Goal: Task Accomplishment & Management: Use online tool/utility

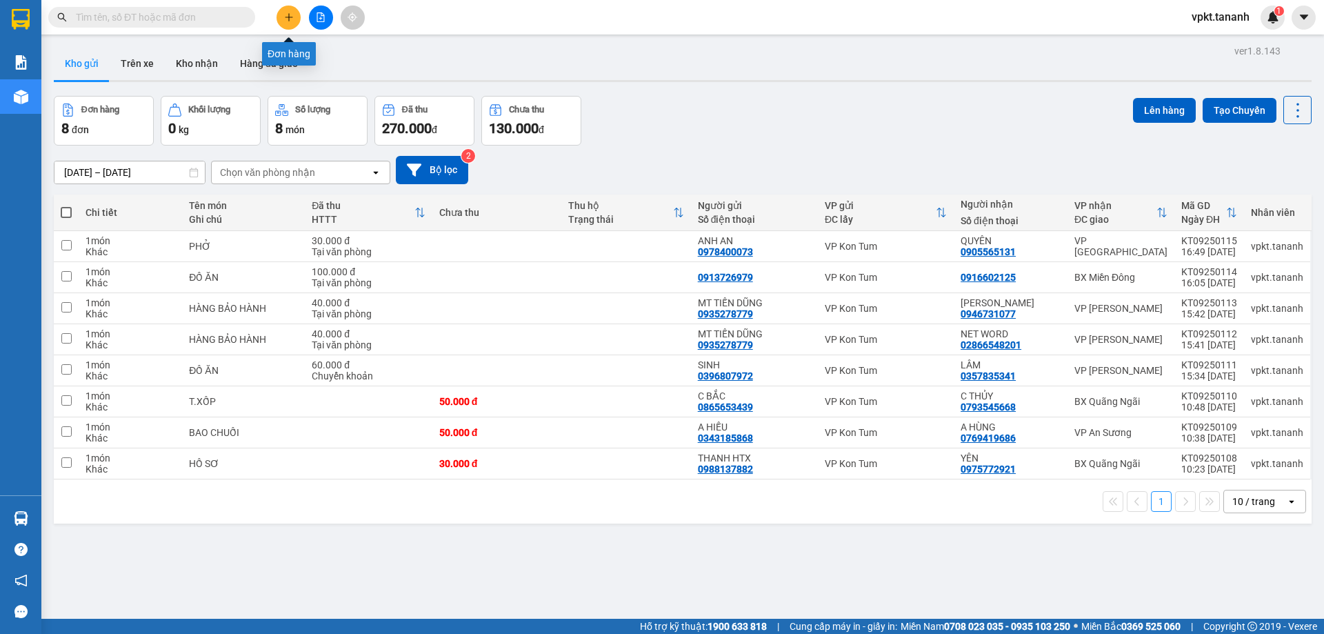
click at [294, 15] on button at bounding box center [289, 18] width 24 height 24
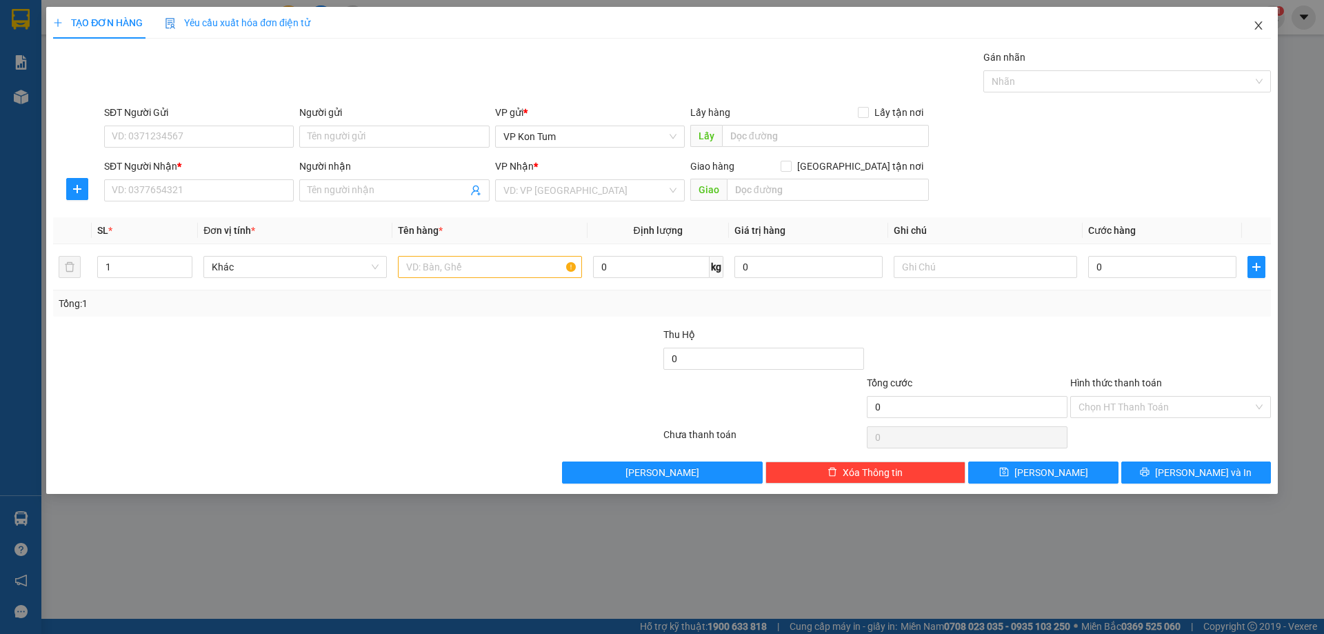
click at [1254, 26] on icon "close" at bounding box center [1258, 25] width 11 height 11
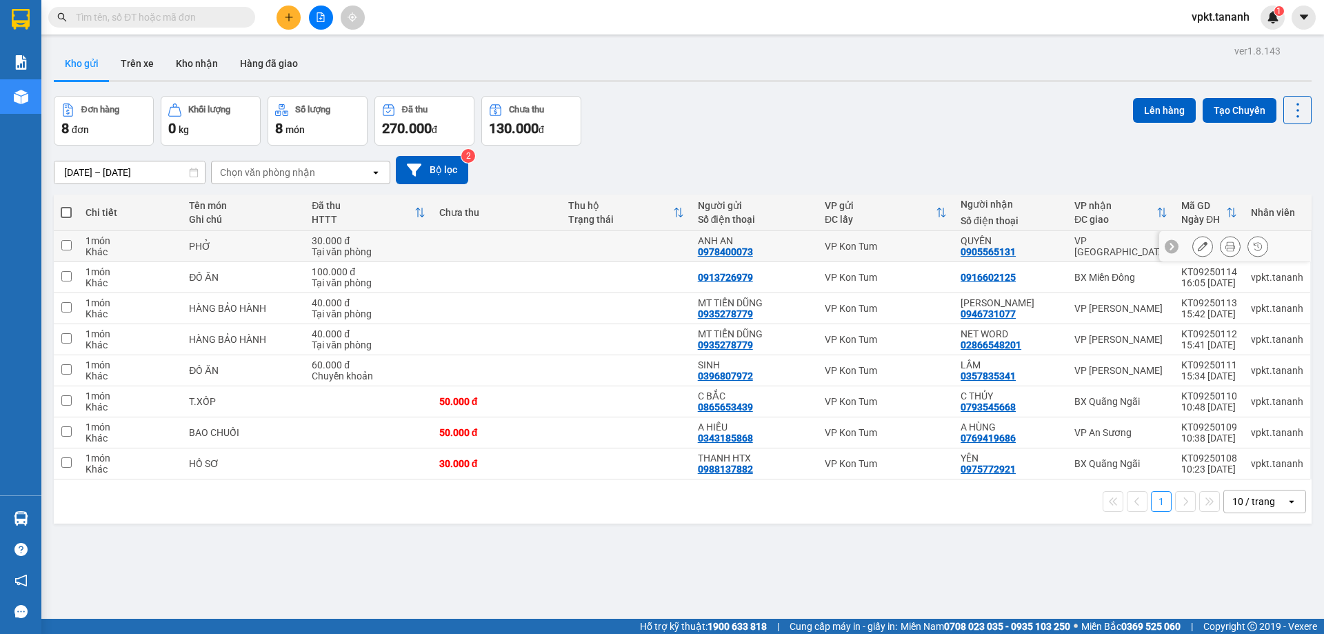
click at [69, 243] on input "checkbox" at bounding box center [66, 245] width 10 height 10
checkbox input "true"
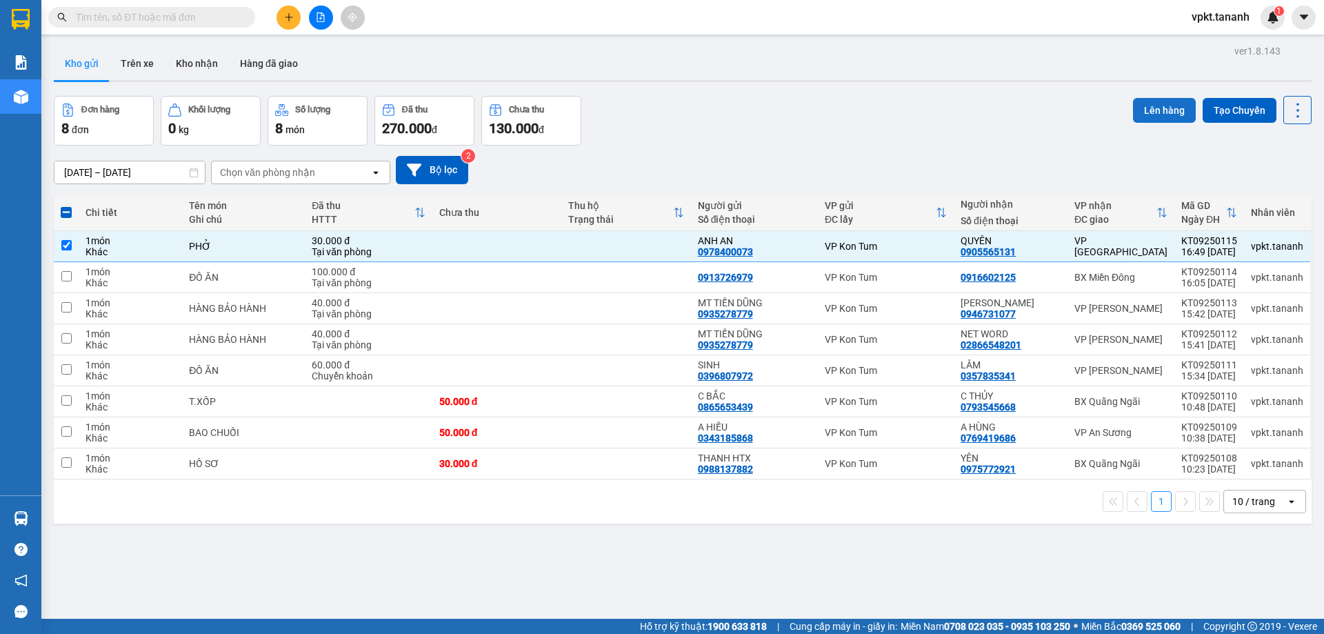
click at [1140, 112] on button "Lên hàng" at bounding box center [1164, 110] width 63 height 25
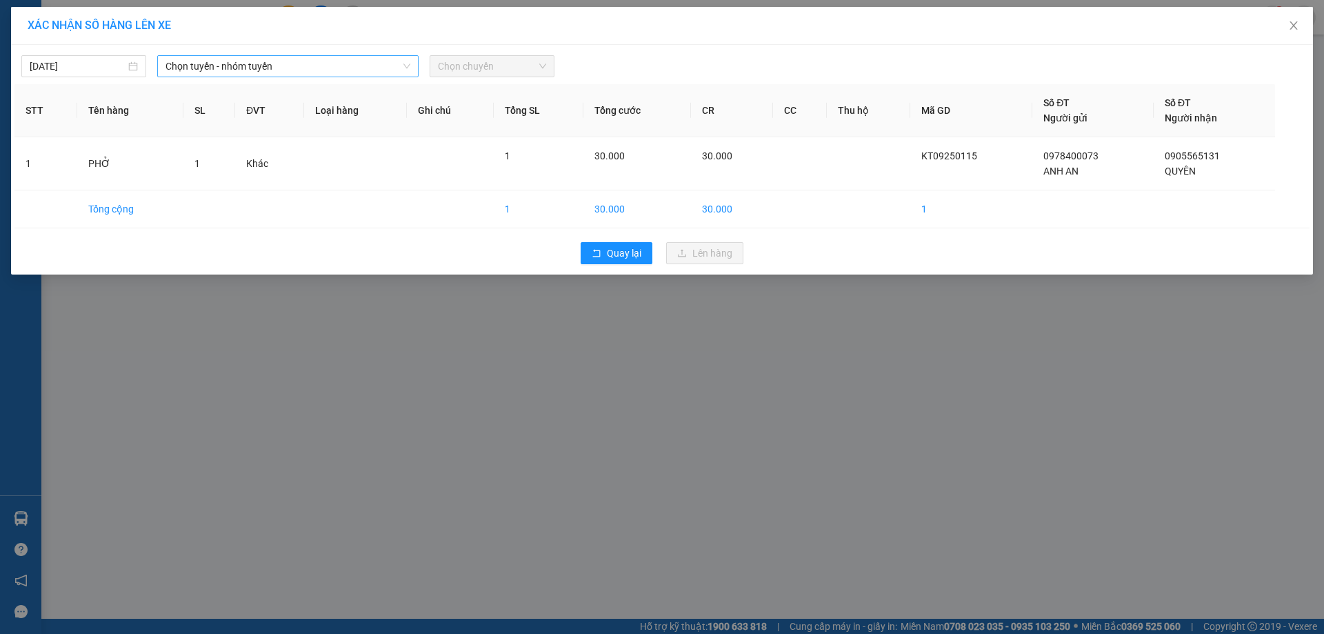
click at [249, 72] on span "Chọn tuyến - nhóm tuyến" at bounding box center [288, 66] width 245 height 21
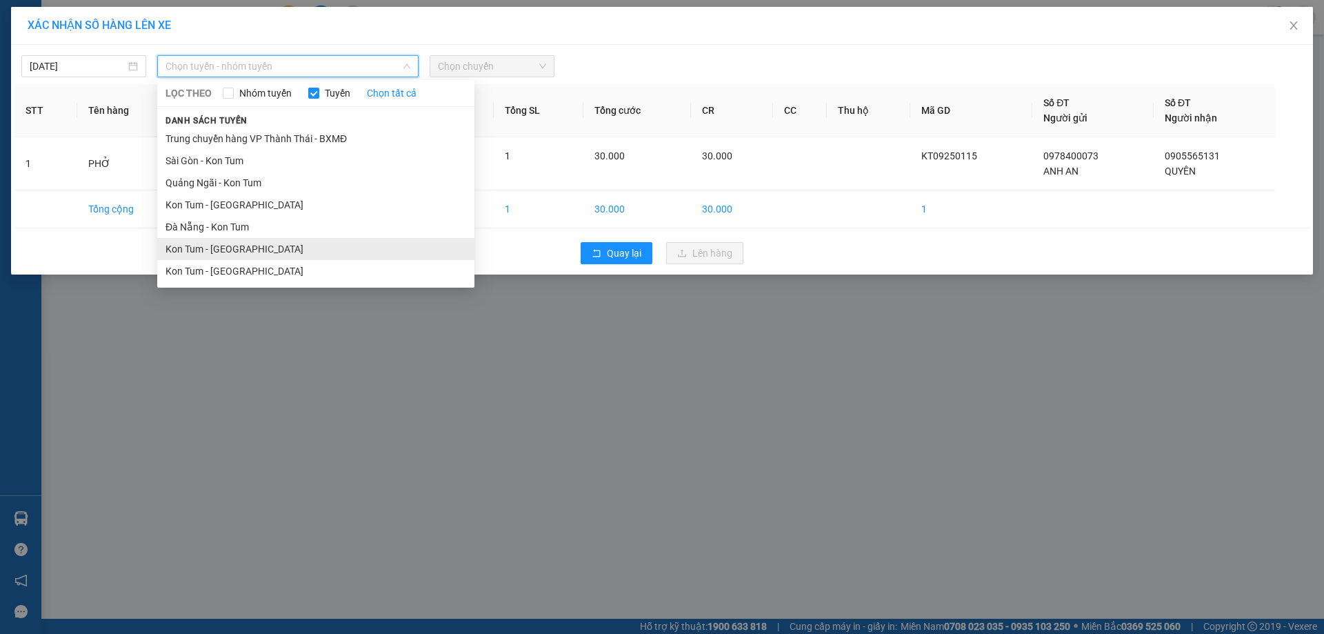
click at [223, 249] on li "Kon Tum - [GEOGRAPHIC_DATA]" at bounding box center [315, 249] width 317 height 22
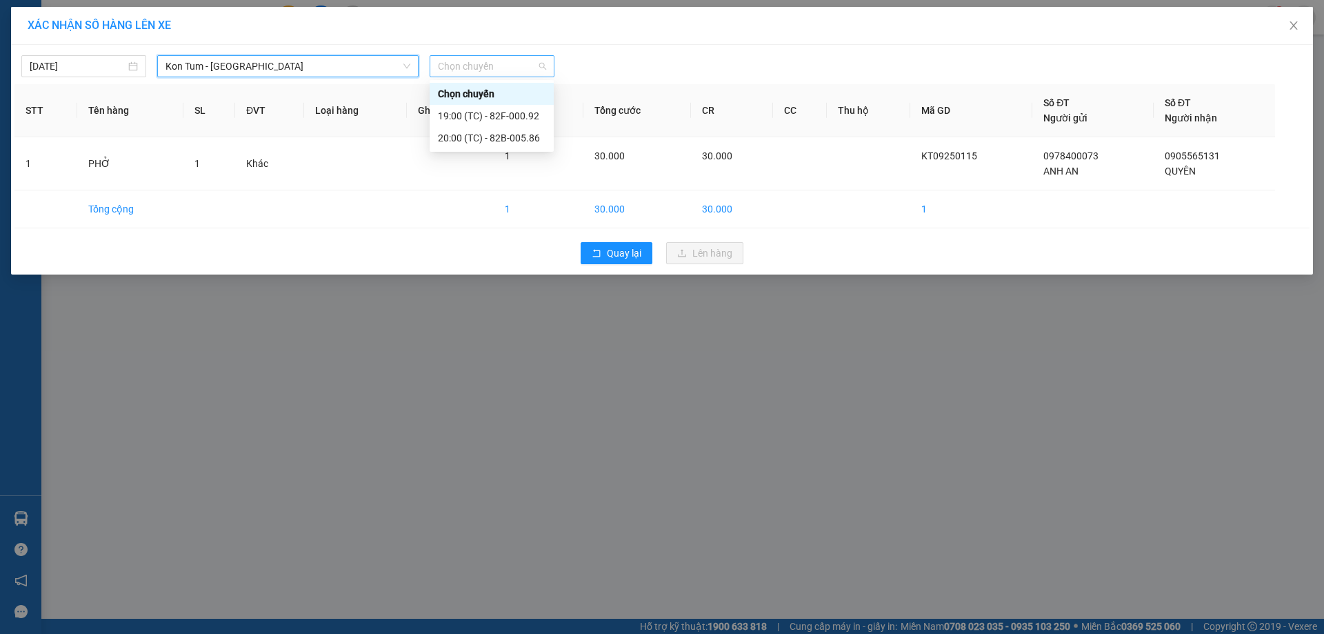
click at [442, 73] on span "Chọn chuyến" at bounding box center [492, 66] width 108 height 21
click at [506, 139] on div "20:00 (TC) - 82B-005.86" at bounding box center [492, 137] width 108 height 15
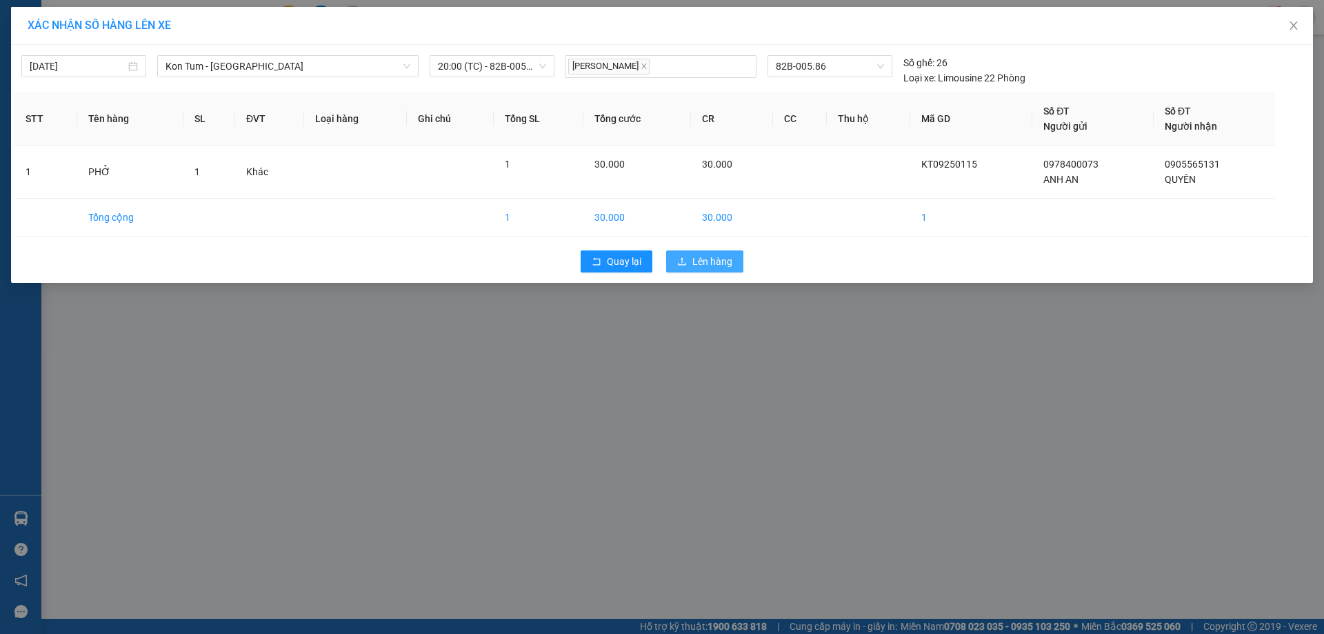
click at [694, 262] on span "Lên hàng" at bounding box center [712, 261] width 40 height 15
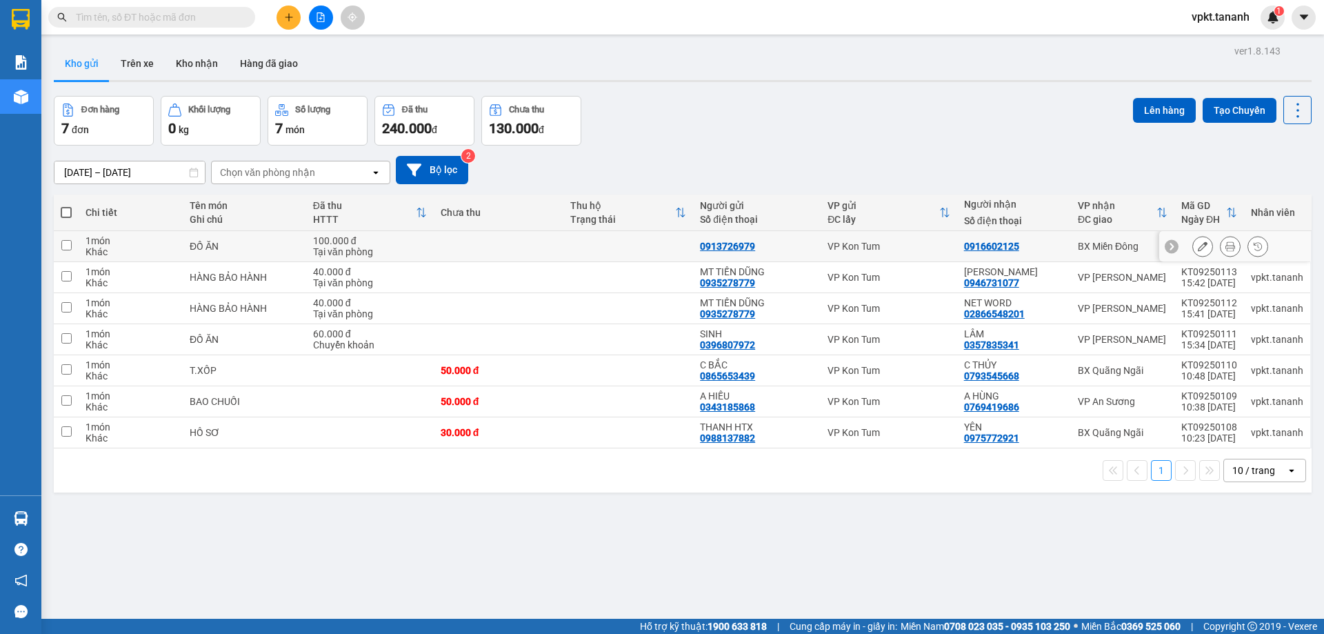
click at [66, 247] on input "checkbox" at bounding box center [66, 245] width 10 height 10
checkbox input "true"
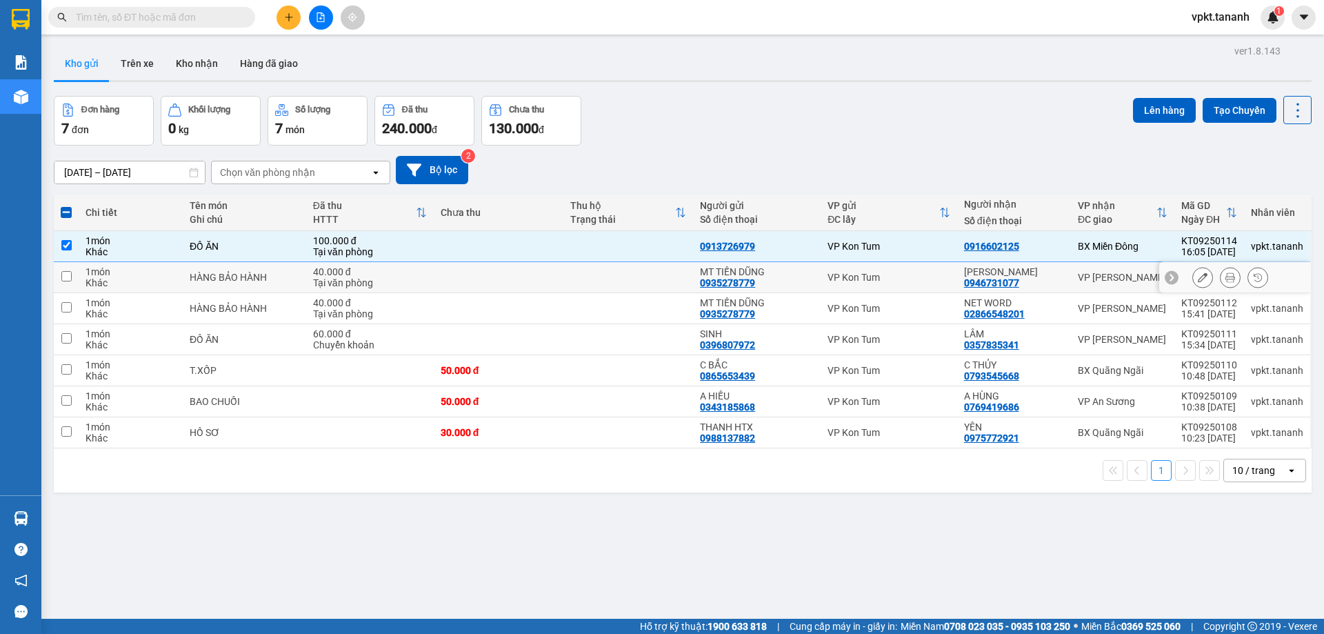
click at [65, 272] on input "checkbox" at bounding box center [66, 276] width 10 height 10
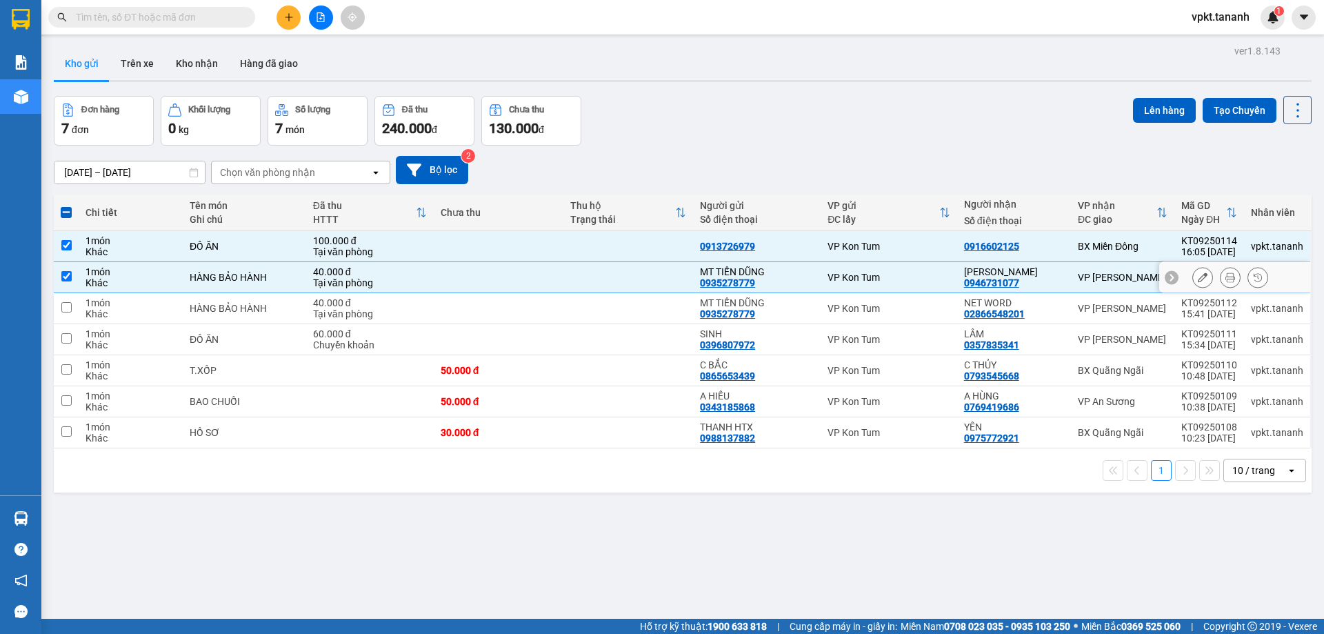
click at [63, 286] on td at bounding box center [66, 277] width 25 height 31
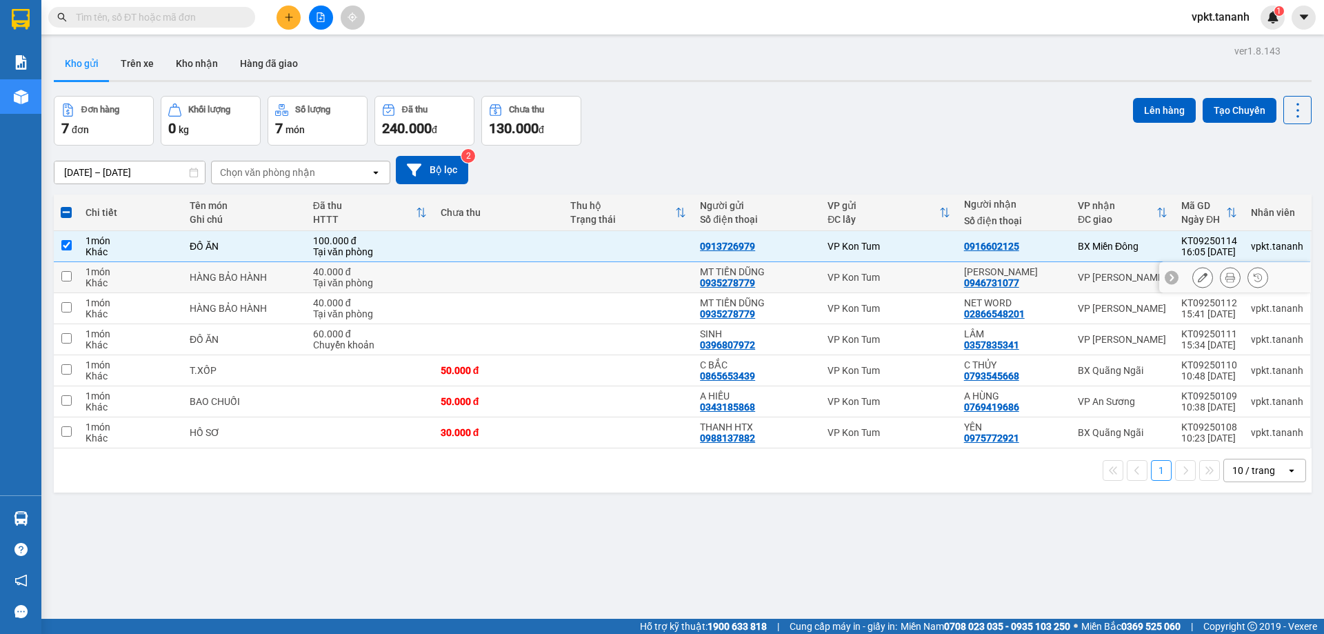
click at [67, 278] on input "checkbox" at bounding box center [66, 276] width 10 height 10
checkbox input "true"
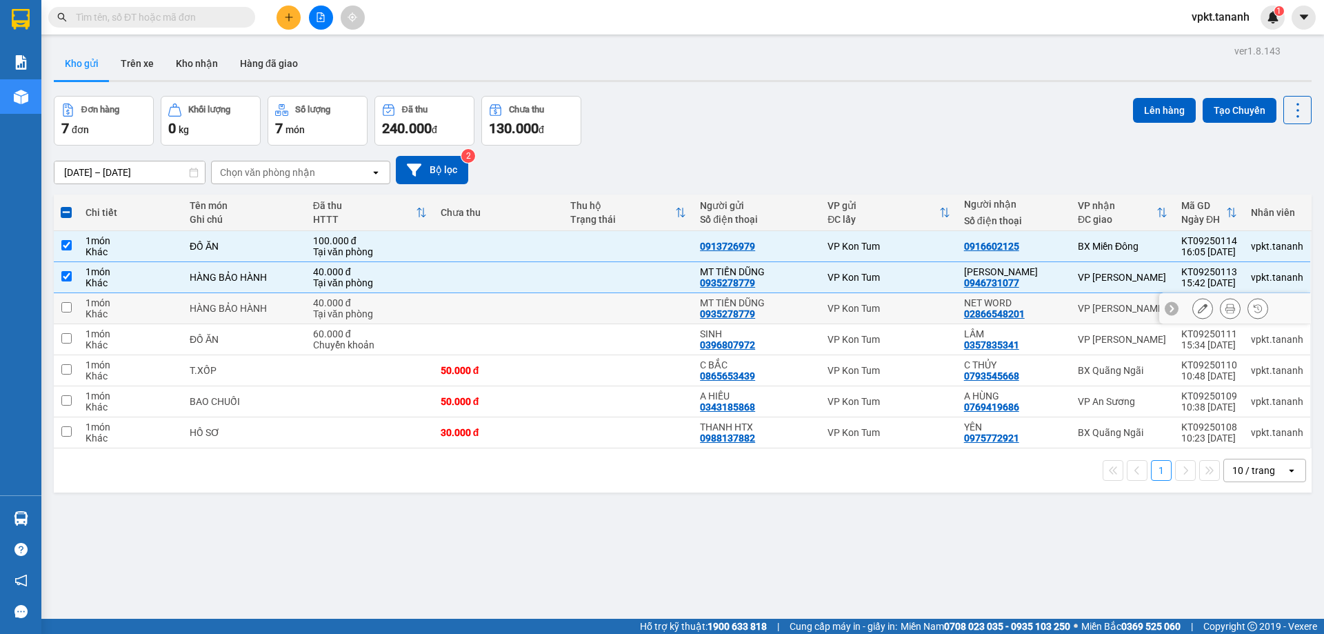
click at [69, 304] on input "checkbox" at bounding box center [66, 307] width 10 height 10
checkbox input "true"
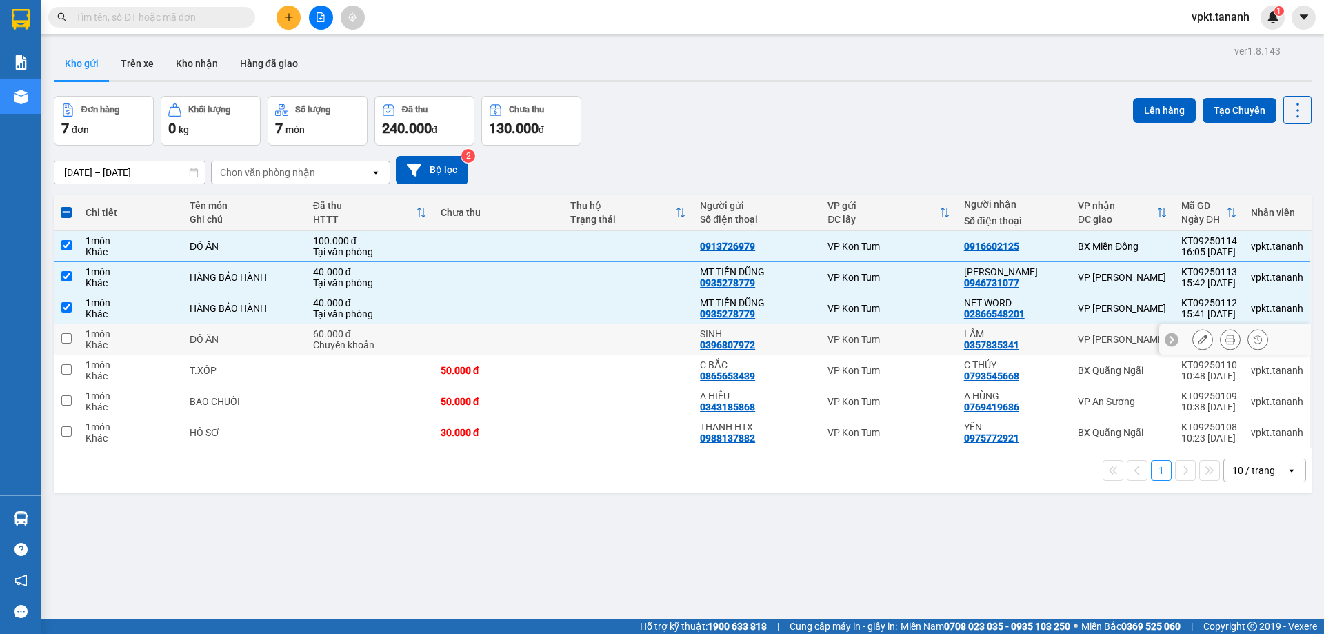
click at [72, 339] on td at bounding box center [66, 339] width 25 height 31
checkbox input "true"
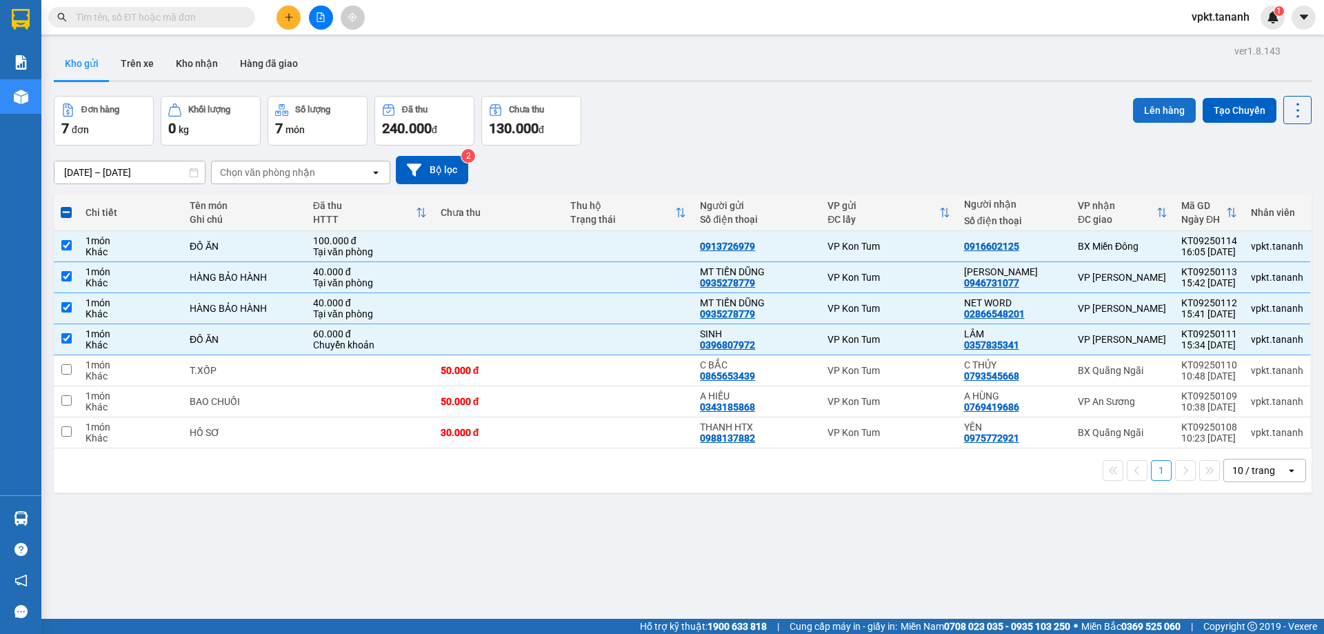
click at [1163, 116] on button "Lên hàng" at bounding box center [1164, 110] width 63 height 25
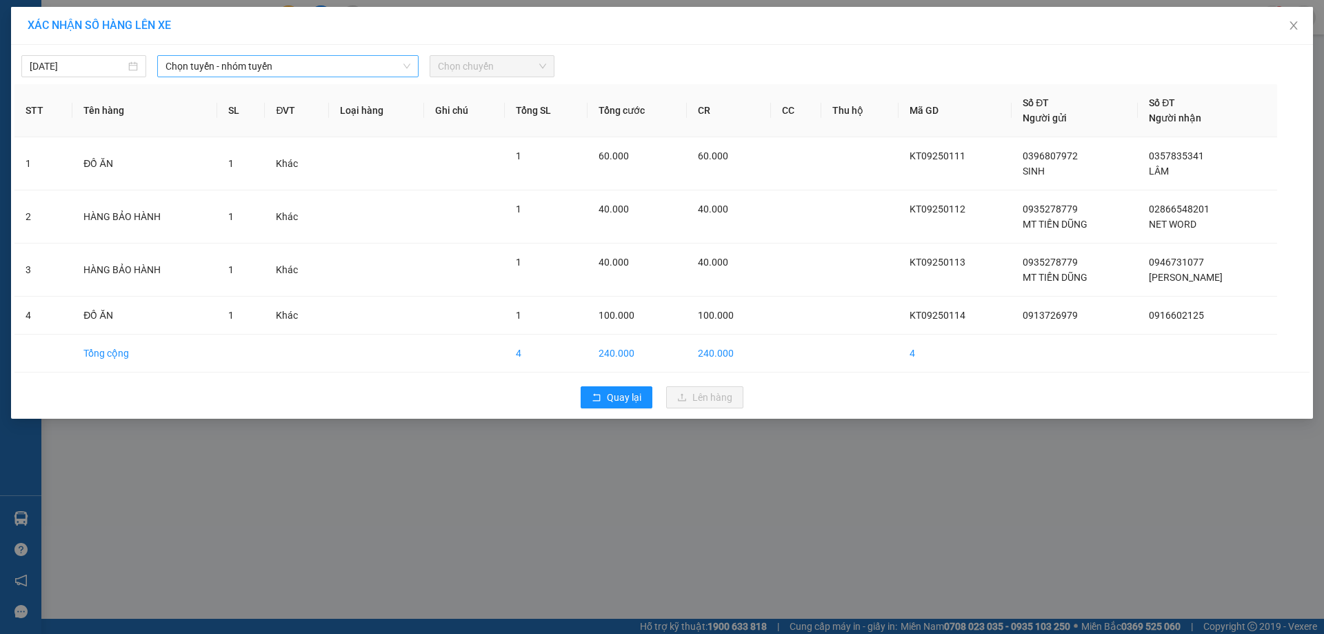
click at [334, 66] on span "Chọn tuyến - nhóm tuyến" at bounding box center [288, 66] width 245 height 21
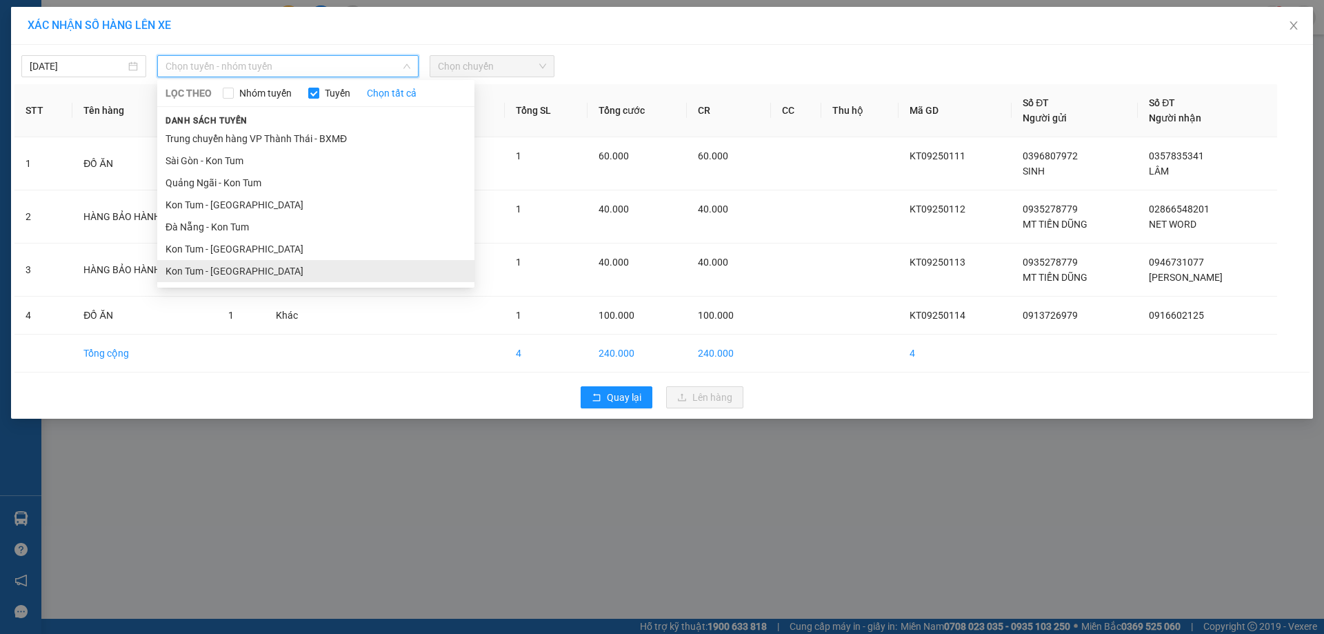
click at [228, 266] on li "Kon Tum - [GEOGRAPHIC_DATA]" at bounding box center [315, 271] width 317 height 22
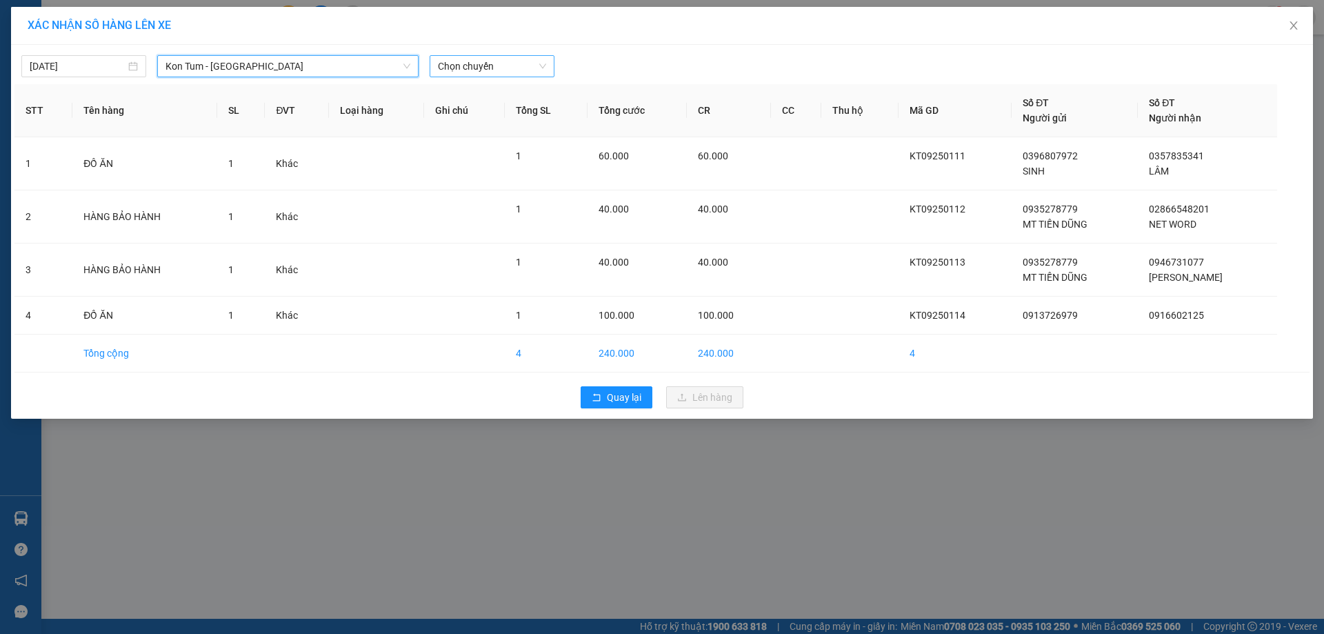
click at [446, 74] on span "Chọn chuyến" at bounding box center [492, 66] width 108 height 21
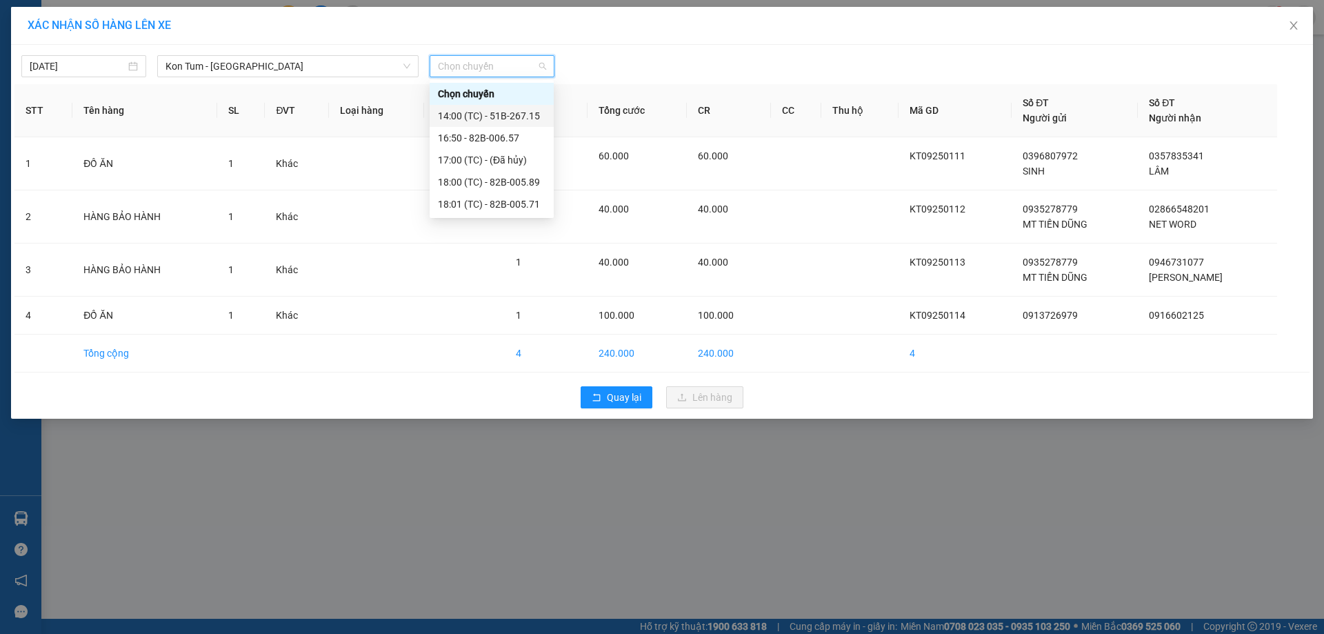
click at [508, 116] on div "14:00 (TC) - 51B-267.15" at bounding box center [492, 115] width 108 height 15
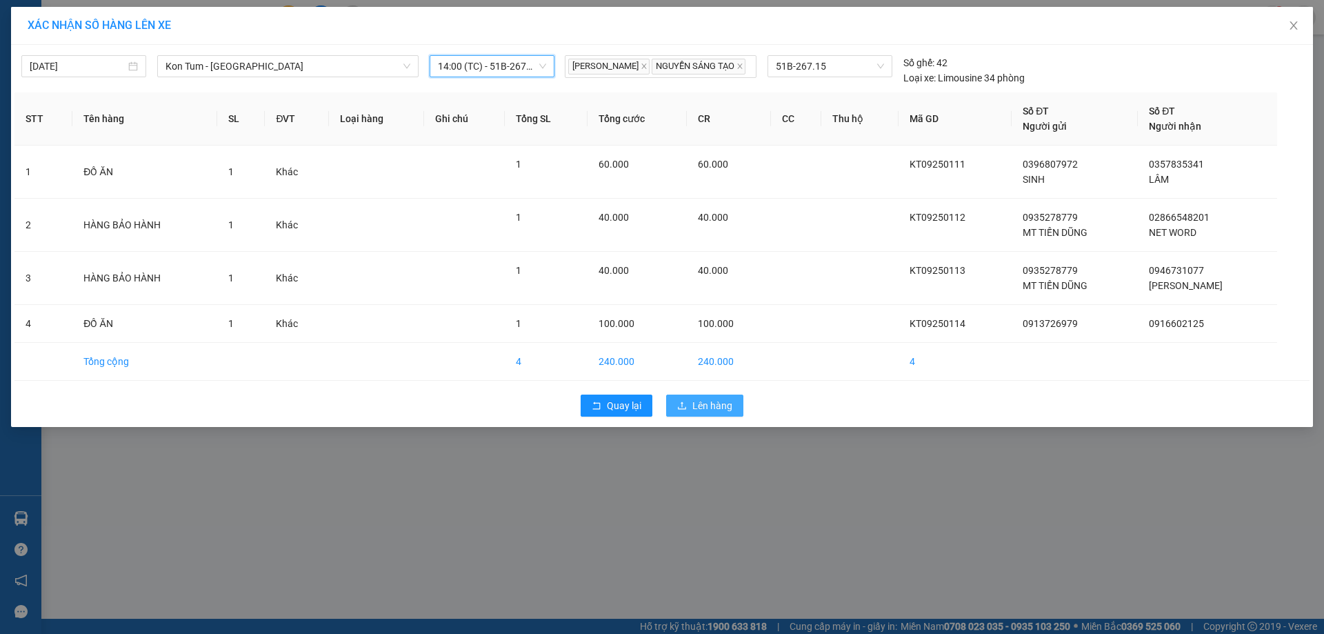
click at [741, 414] on button "Lên hàng" at bounding box center [704, 405] width 77 height 22
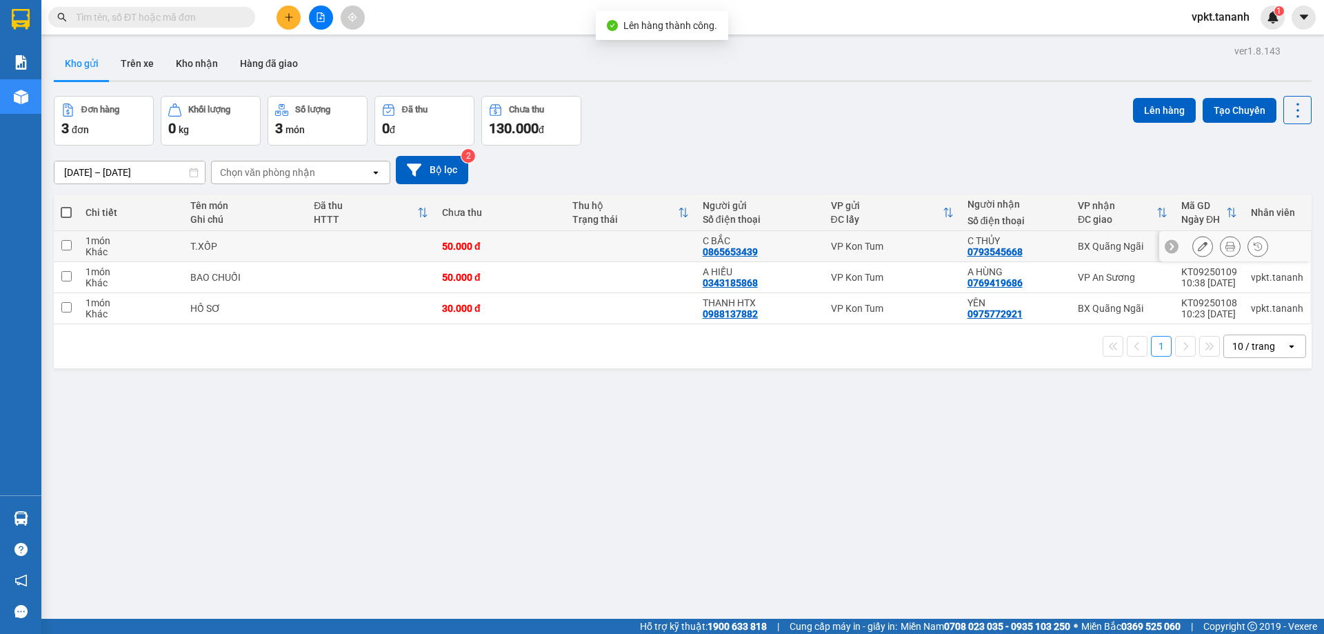
click at [68, 251] on td at bounding box center [66, 246] width 25 height 31
checkbox input "true"
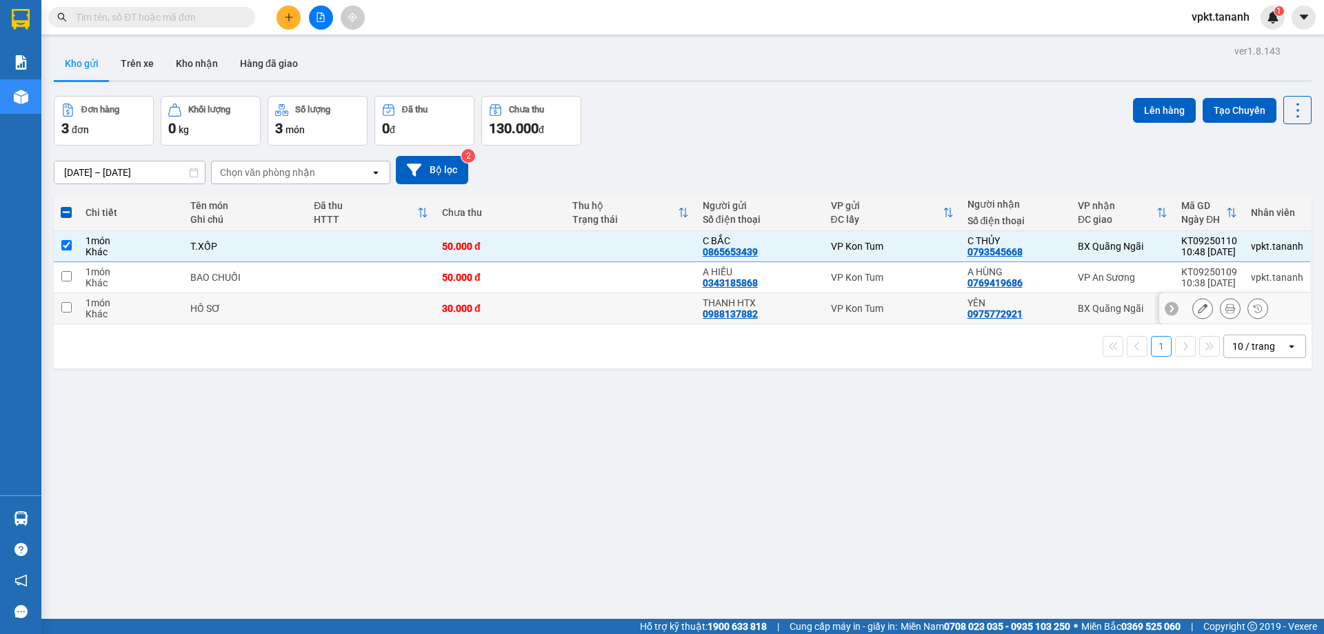
click at [66, 307] on input "checkbox" at bounding box center [66, 307] width 10 height 10
checkbox input "true"
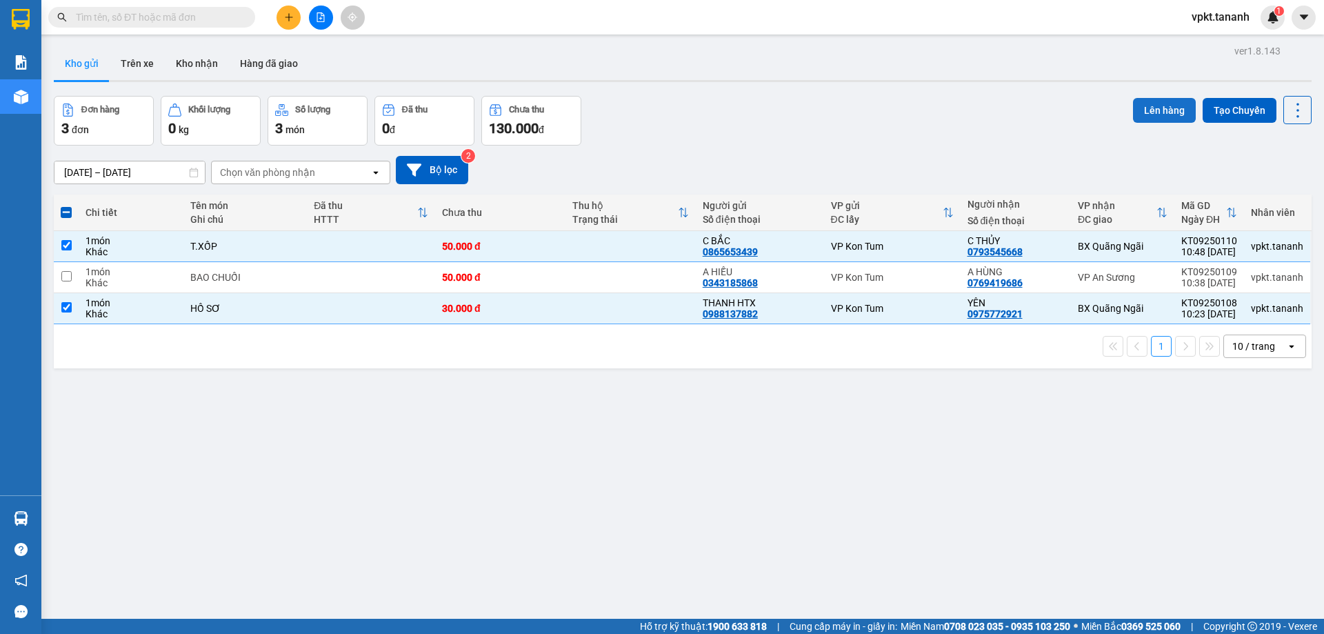
click at [1159, 114] on button "Lên hàng" at bounding box center [1164, 110] width 63 height 25
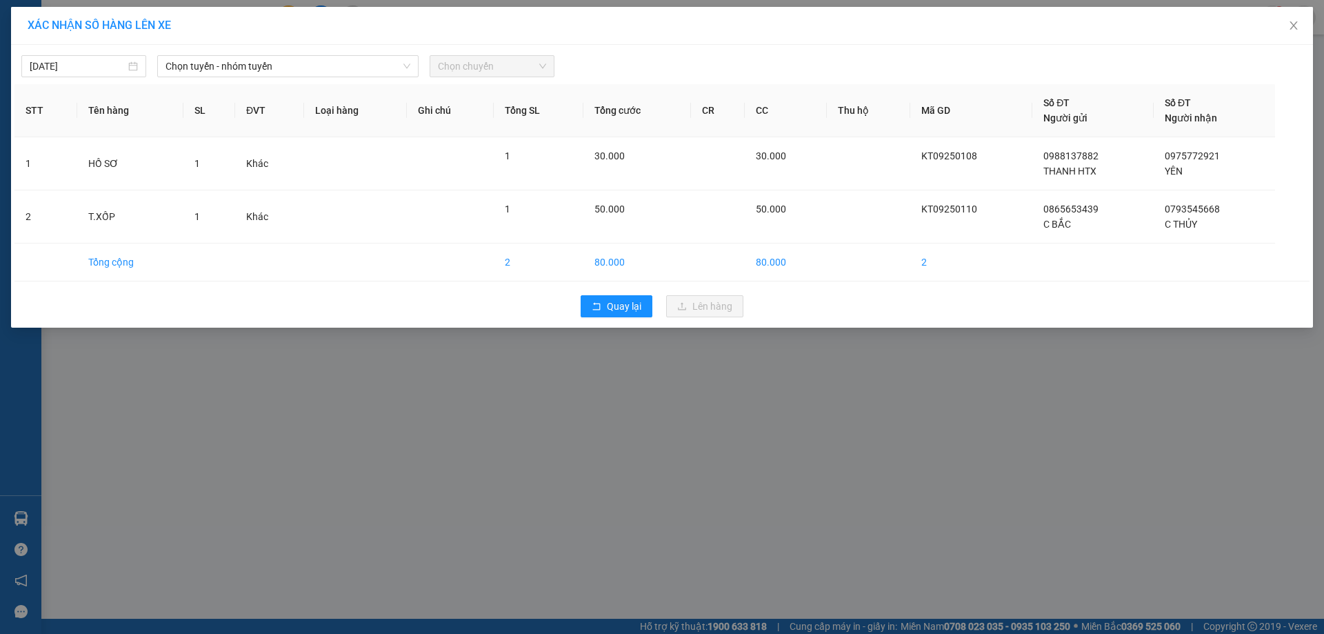
click at [321, 54] on div "[DATE] Chọn tuyến - nhóm tuyến Chọn chuyến" at bounding box center [661, 62] width 1295 height 29
click at [314, 64] on span "Chọn tuyến - nhóm tuyến" at bounding box center [288, 66] width 245 height 21
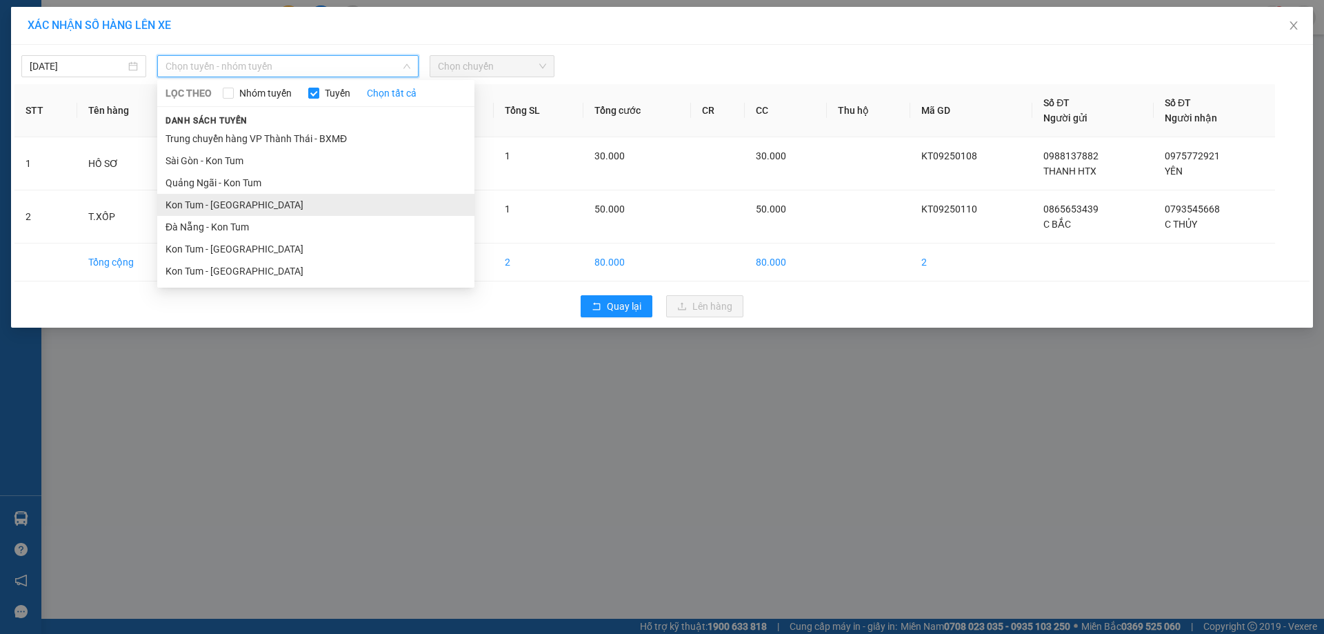
click at [261, 206] on li "Kon Tum - [GEOGRAPHIC_DATA]" at bounding box center [315, 205] width 317 height 22
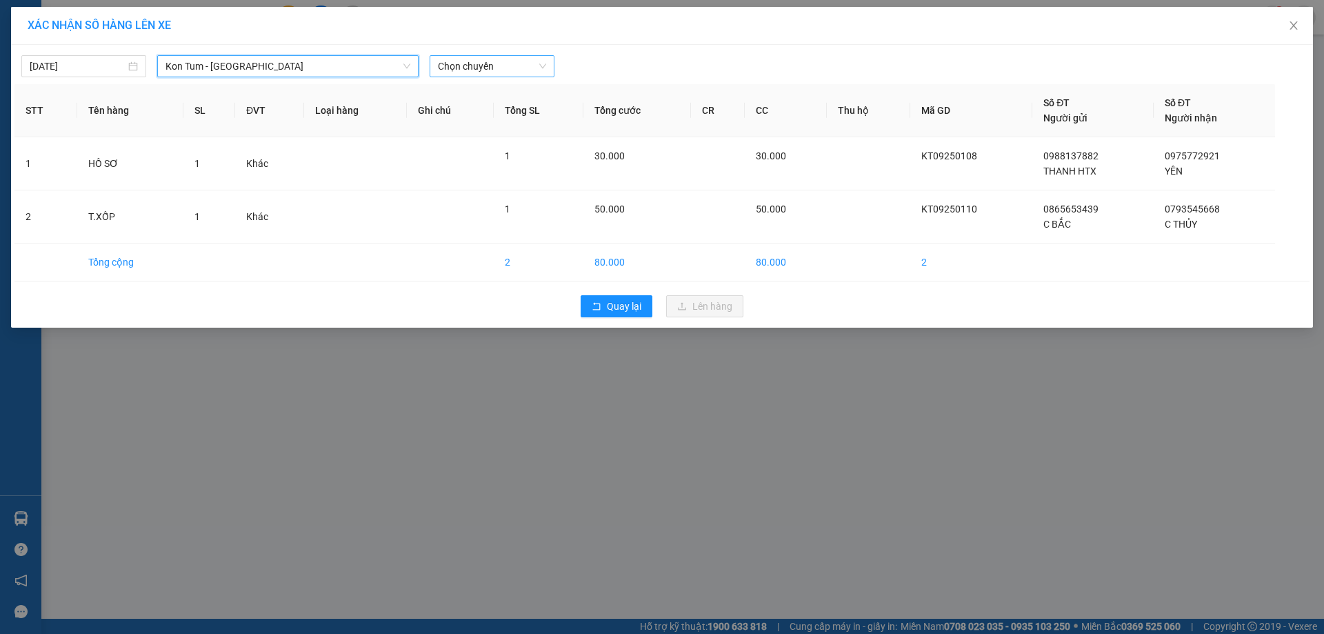
click at [491, 62] on span "Chọn chuyến" at bounding box center [492, 66] width 108 height 21
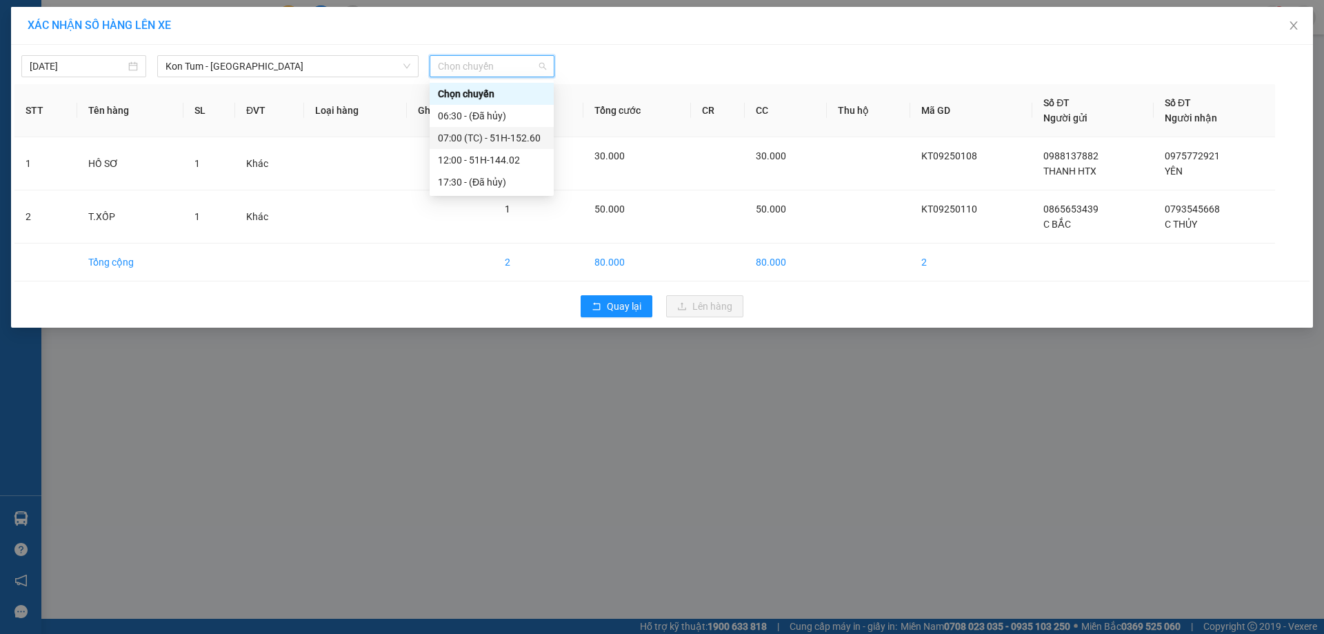
drag, startPoint x: 483, startPoint y: 136, endPoint x: 493, endPoint y: 143, distance: 12.8
click at [484, 136] on div "07:00 (TC) - 51H-152.60" at bounding box center [492, 137] width 108 height 15
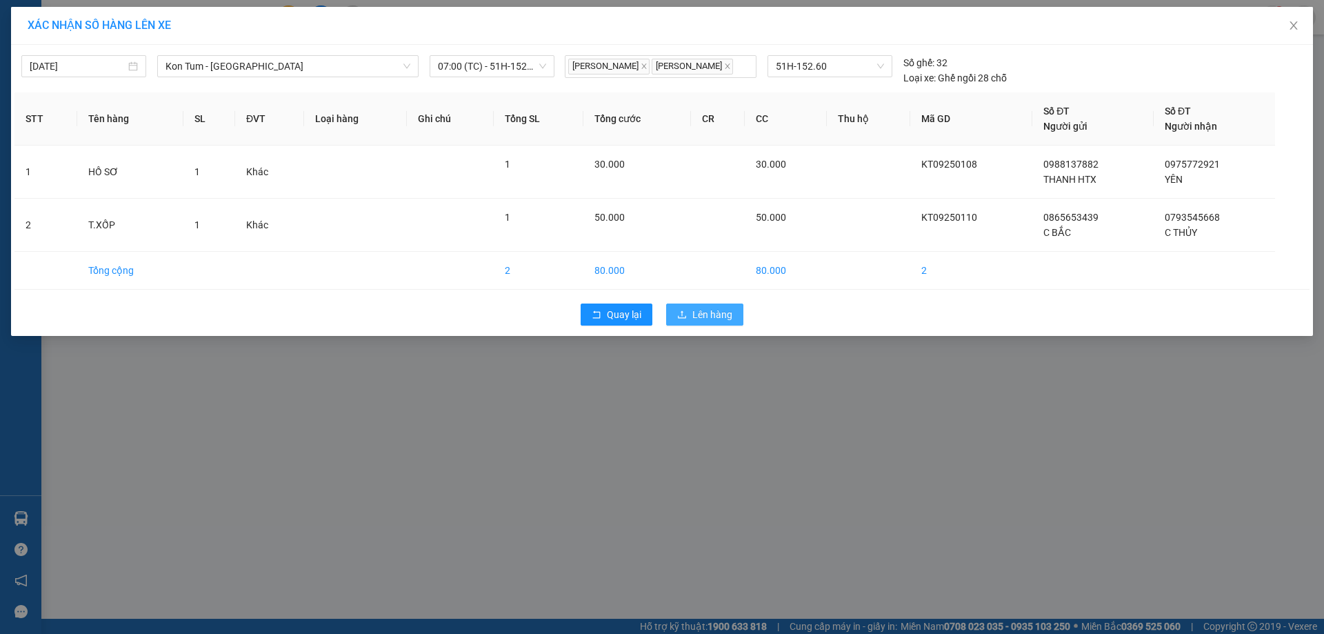
click at [699, 317] on span "Lên hàng" at bounding box center [712, 314] width 40 height 15
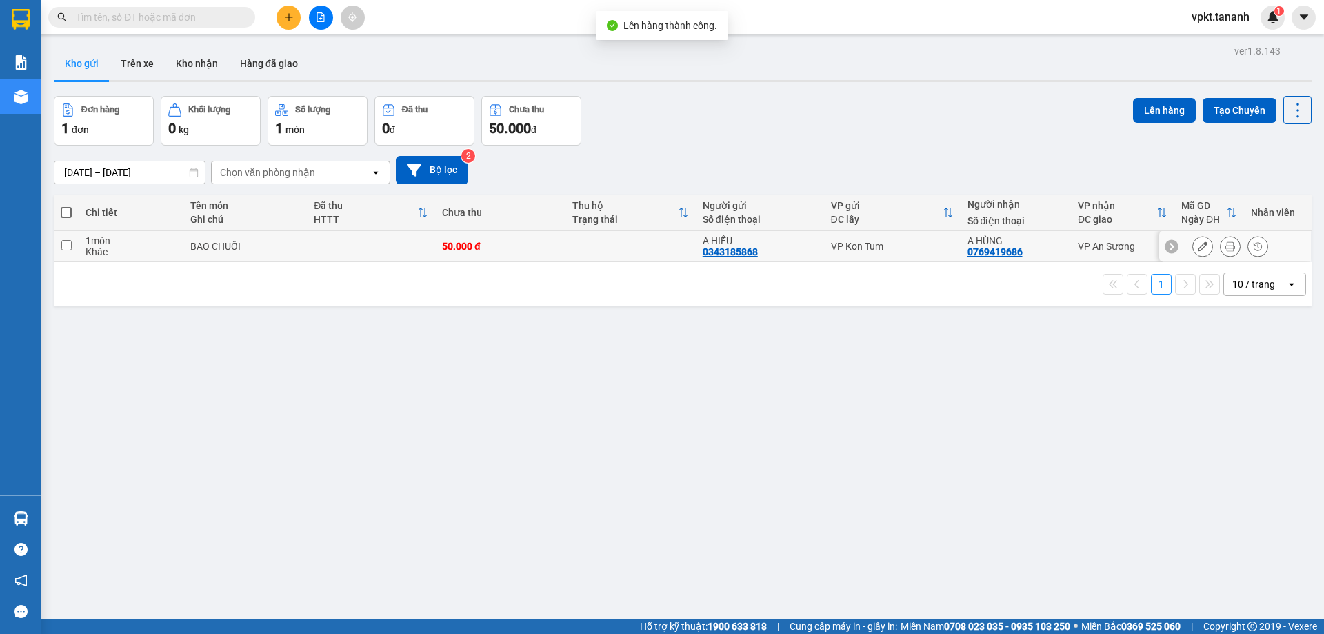
click at [71, 242] on input "checkbox" at bounding box center [66, 245] width 10 height 10
checkbox input "true"
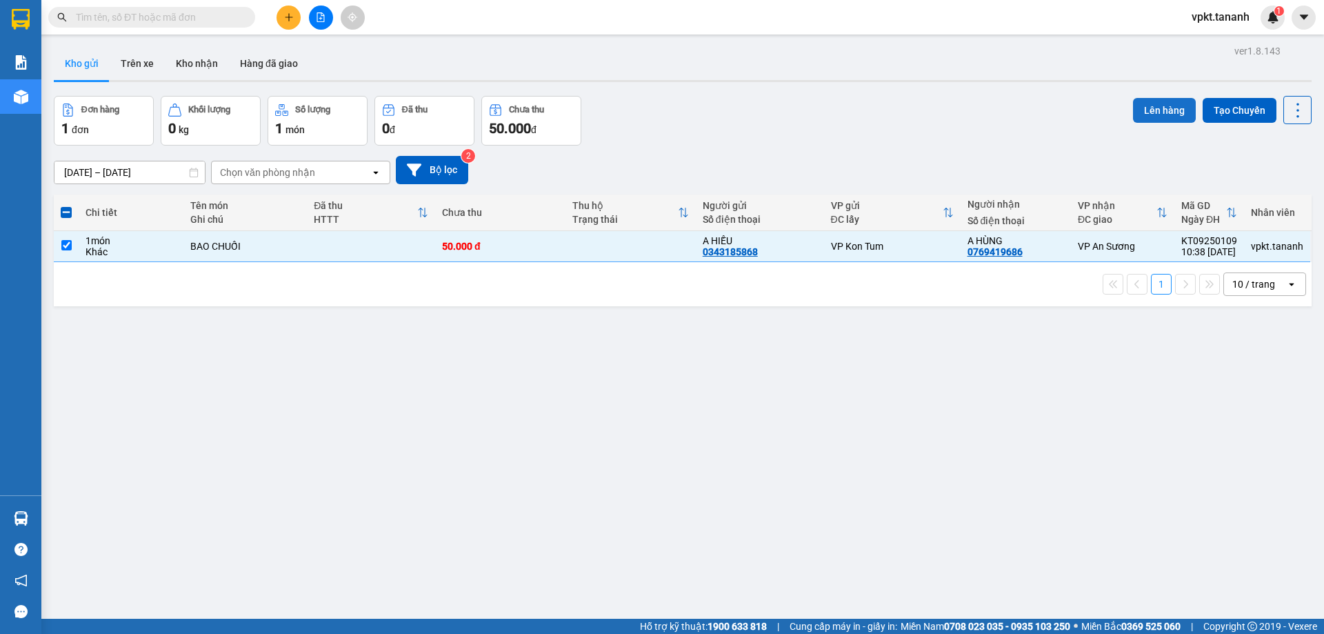
click at [1164, 113] on button "Lên hàng" at bounding box center [1164, 110] width 63 height 25
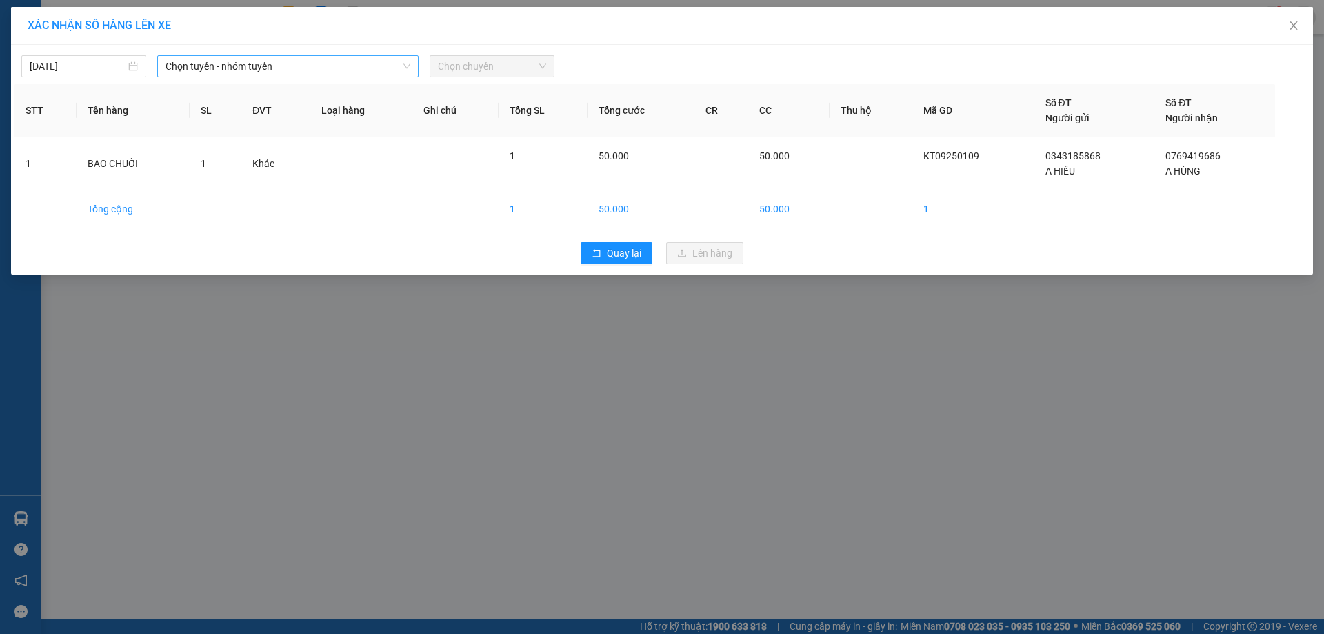
click at [335, 60] on span "Chọn tuyến - nhóm tuyến" at bounding box center [288, 66] width 245 height 21
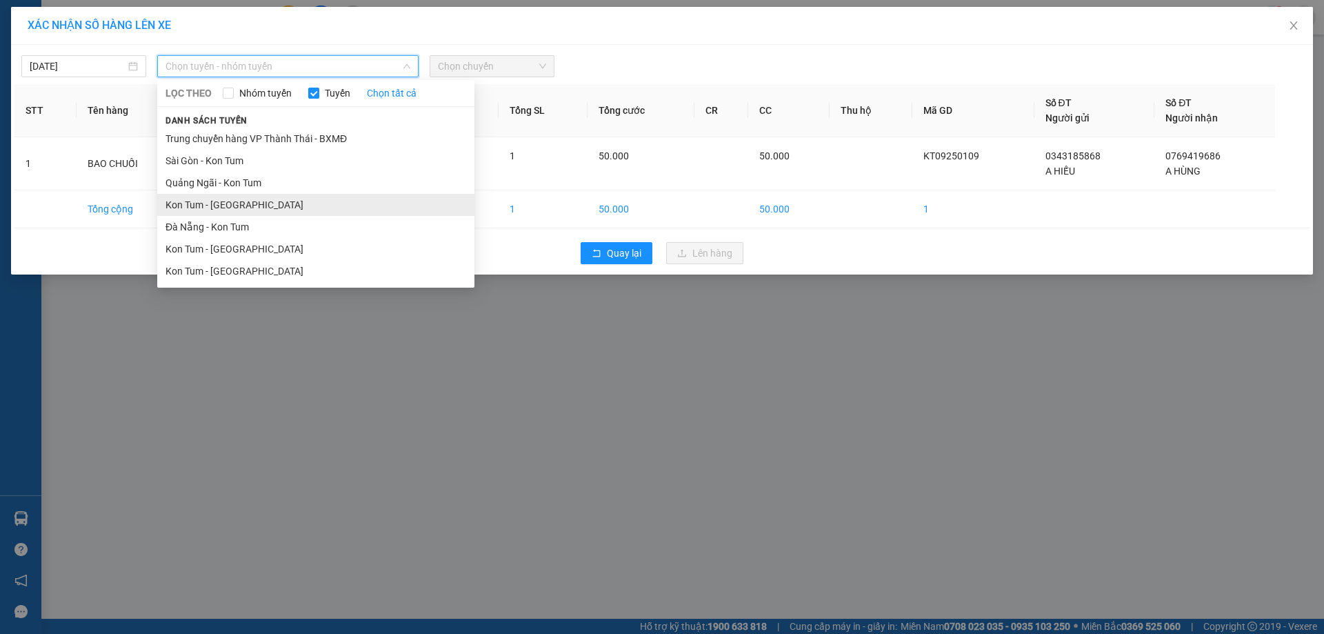
click at [241, 202] on li "Kon Tum - [GEOGRAPHIC_DATA]" at bounding box center [315, 205] width 317 height 22
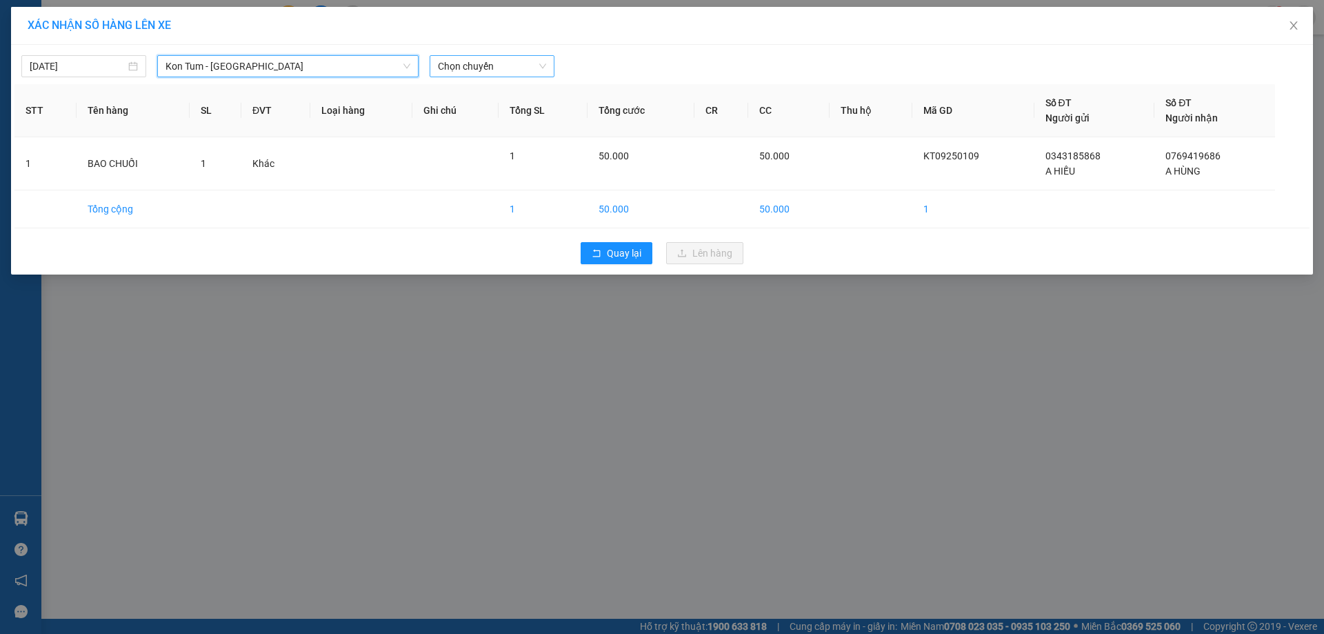
click at [461, 70] on span "Chọn chuyến" at bounding box center [492, 66] width 108 height 21
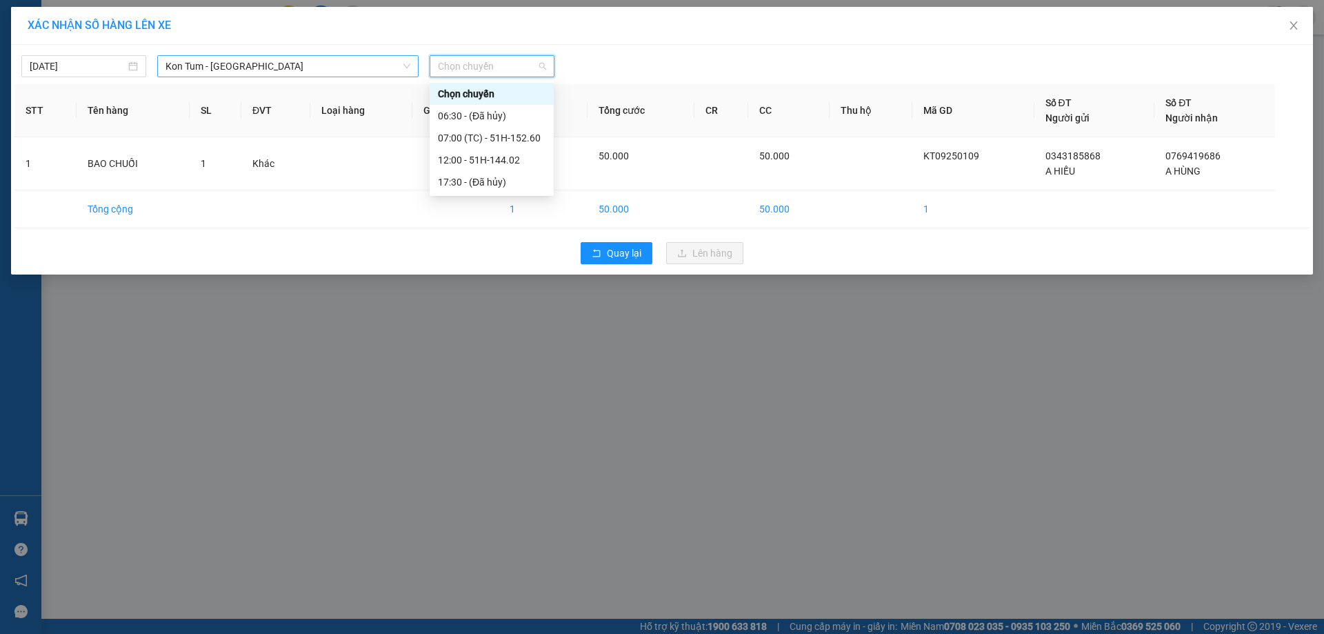
click at [368, 55] on div "Kon Tum - [GEOGRAPHIC_DATA]" at bounding box center [287, 66] width 261 height 22
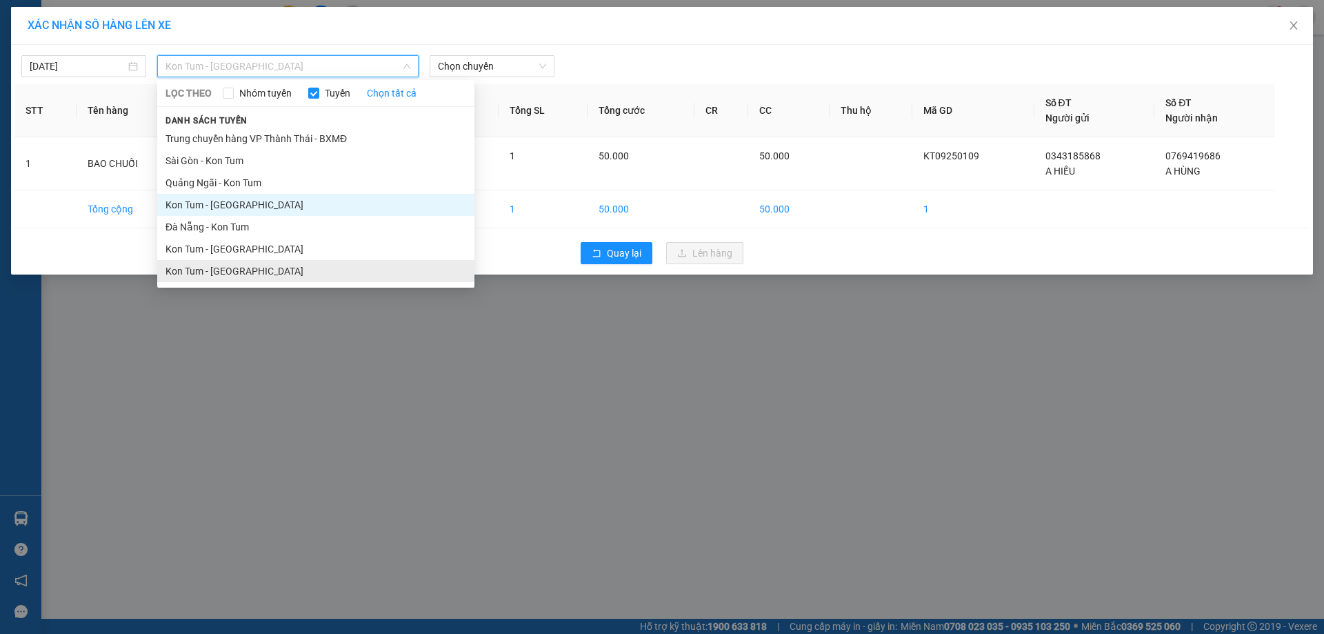
click at [214, 275] on li "Kon Tum - [GEOGRAPHIC_DATA]" at bounding box center [315, 271] width 317 height 22
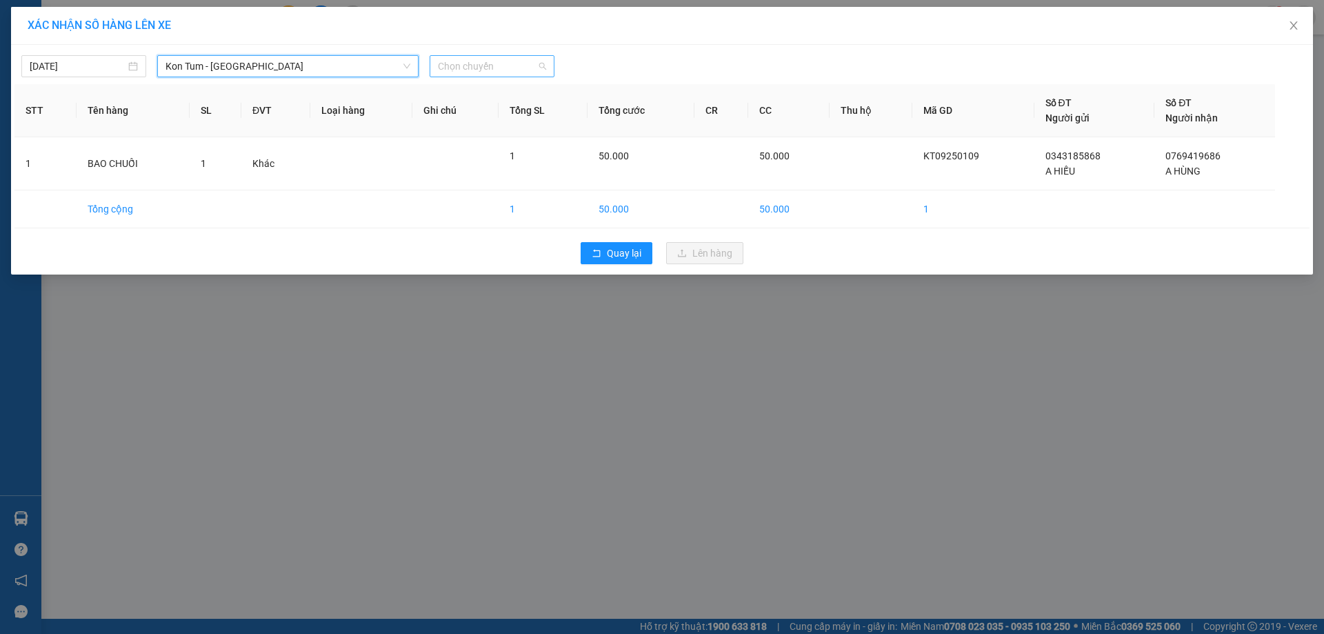
click at [504, 59] on span "Chọn chuyến" at bounding box center [492, 66] width 108 height 21
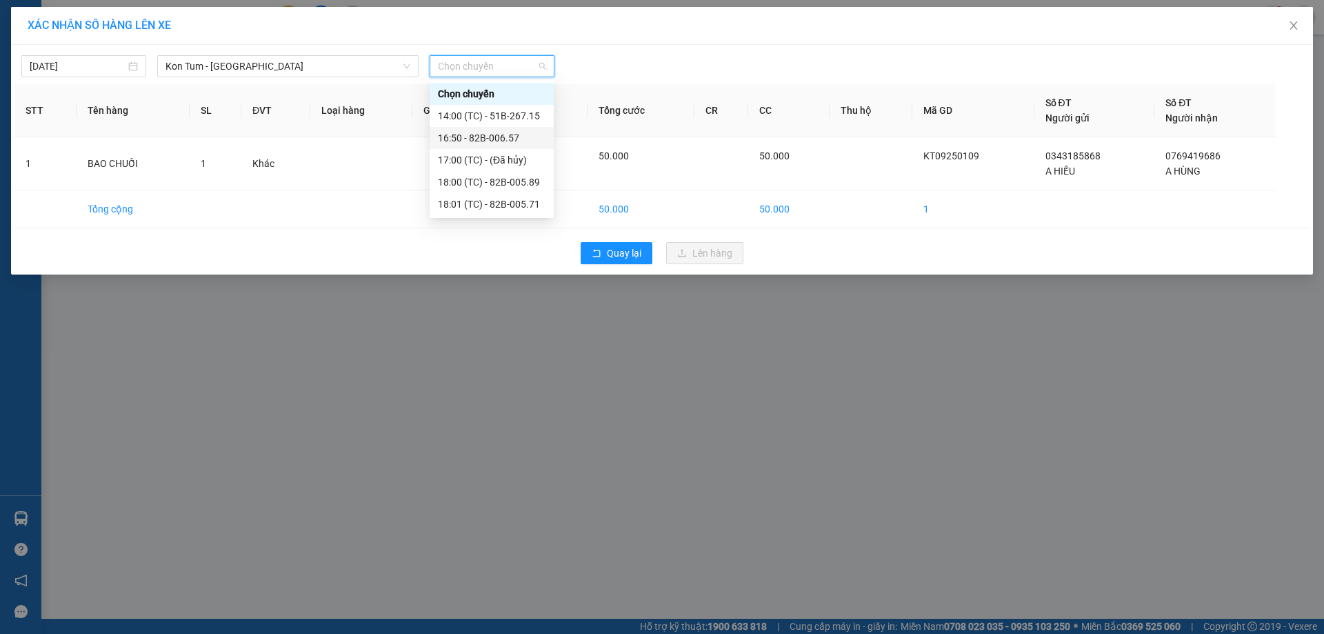
click at [482, 137] on div "16:50 - 82B-006.57" at bounding box center [492, 137] width 108 height 15
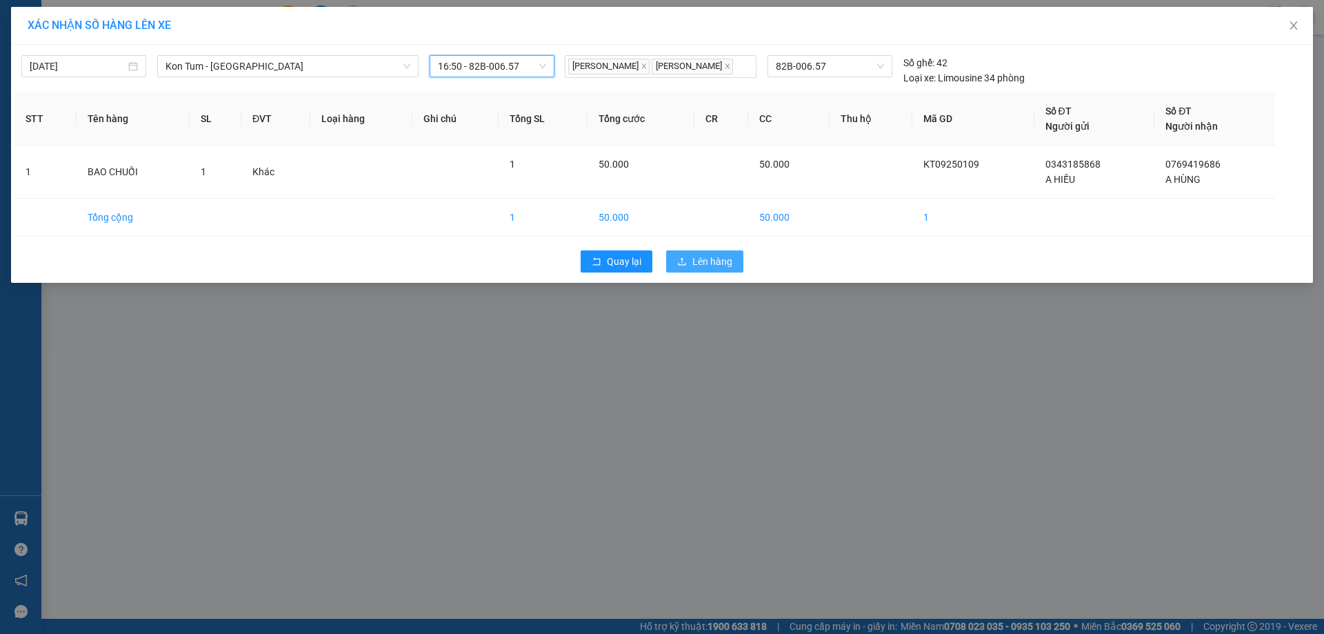
drag, startPoint x: 721, startPoint y: 265, endPoint x: 712, endPoint y: 266, distance: 9.0
click at [718, 265] on span "Lên hàng" at bounding box center [712, 261] width 40 height 15
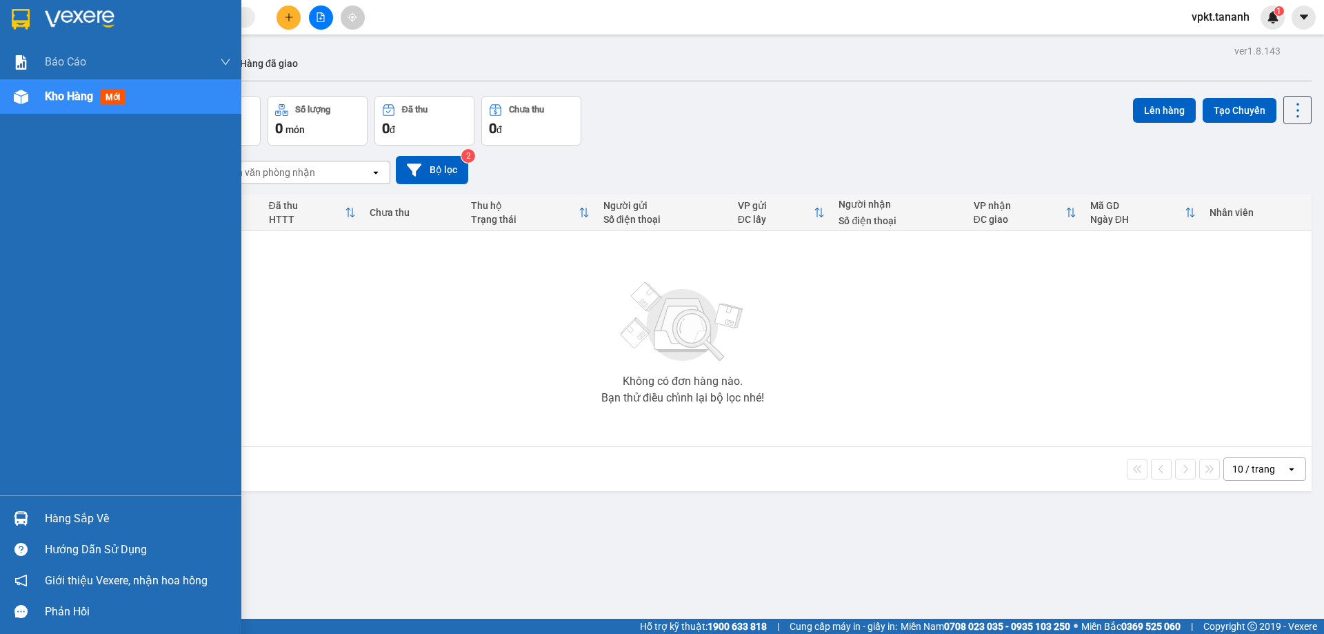
click at [102, 139] on div "Báo cáo Báo cáo dòng tiền (nhân viên) - chỉ tính tiền mặt Doanh số tạo đơn theo…" at bounding box center [120, 270] width 241 height 450
drag, startPoint x: 123, startPoint y: 150, endPoint x: 79, endPoint y: 87, distance: 77.7
click at [121, 146] on div "Báo cáo Báo cáo dòng tiền (nhân viên) - chỉ tính tiền mặt Doanh số tạo đơn theo…" at bounding box center [120, 270] width 241 height 450
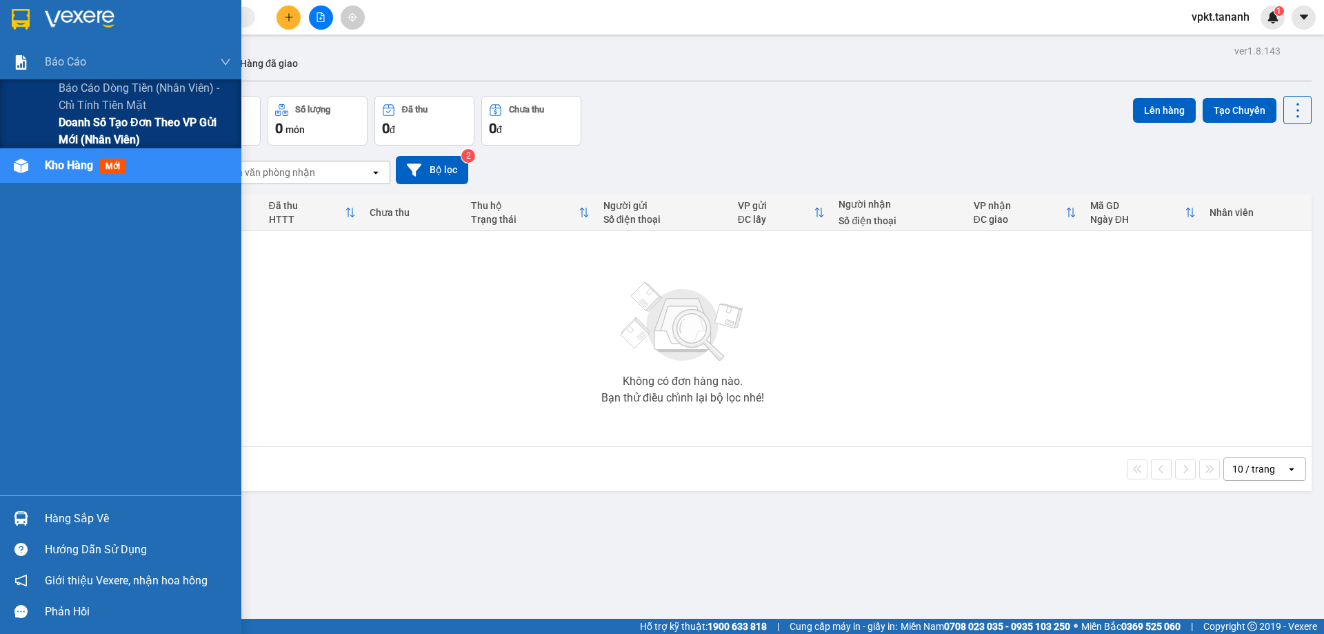
click at [112, 125] on span "Doanh số tạo đơn theo VP gửi mới (nhân viên)" at bounding box center [145, 131] width 172 height 34
